Goal: Navigation & Orientation: Find specific page/section

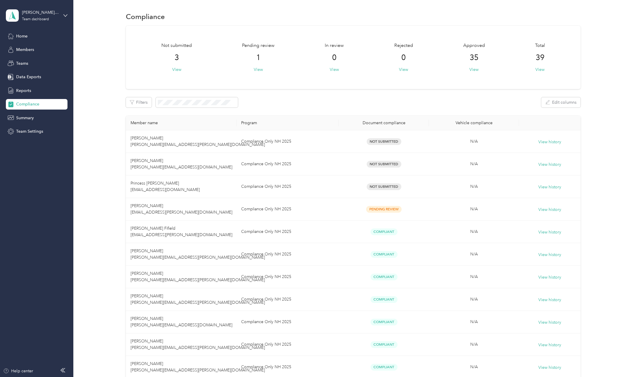
click at [36, 100] on div "Compliance" at bounding box center [37, 104] width 62 height 11
click at [21, 46] on div "Members" at bounding box center [37, 50] width 62 height 11
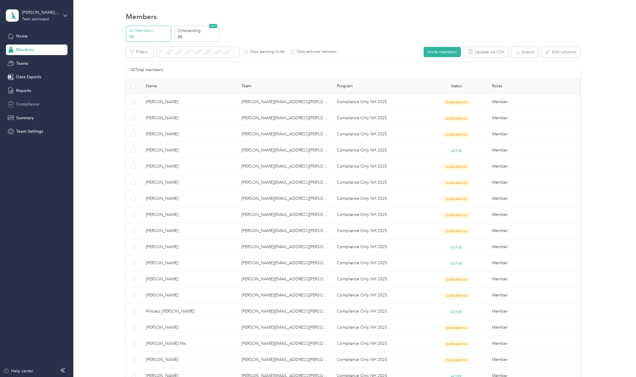
click at [24, 104] on span "Compliance" at bounding box center [27, 104] width 23 height 6
